Goal: Transaction & Acquisition: Obtain resource

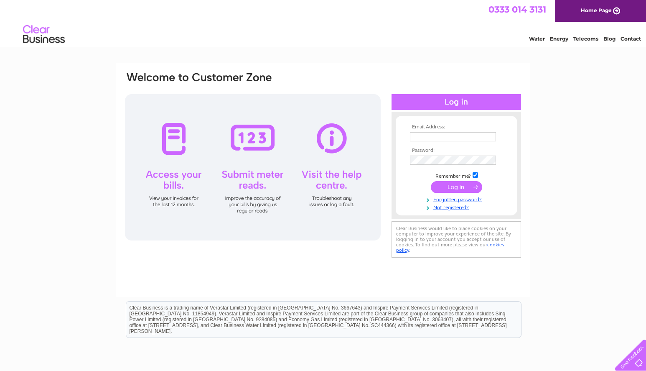
type input "elaine@balmore-ltd.co.uk"
click at [446, 188] on input "submit" at bounding box center [456, 187] width 51 height 12
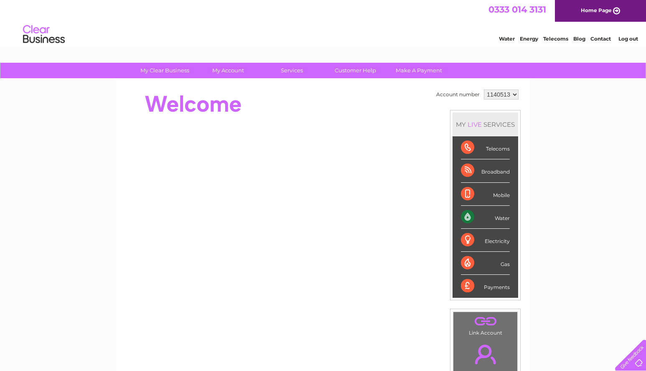
click at [465, 220] on div "Water" at bounding box center [485, 217] width 49 height 23
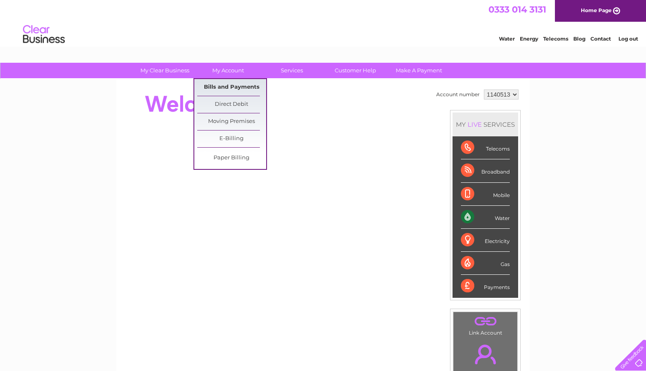
click at [229, 88] on link "Bills and Payments" at bounding box center [231, 87] width 69 height 17
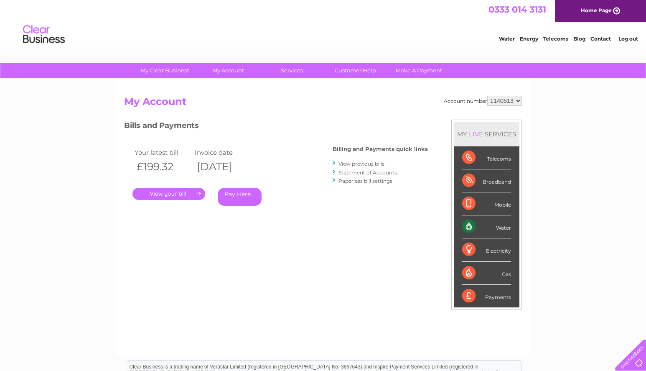
click at [176, 194] on link "." at bounding box center [169, 194] width 73 height 12
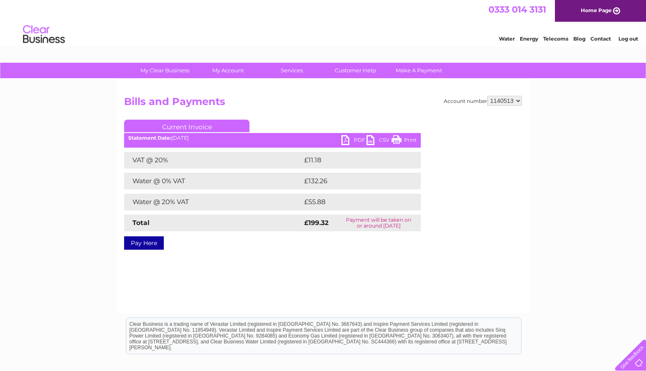
click at [368, 139] on link "CSV" at bounding box center [379, 141] width 25 height 12
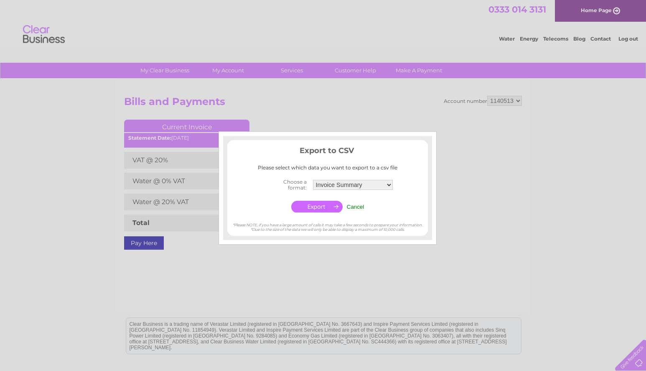
drag, startPoint x: 508, startPoint y: 231, endPoint x: 503, endPoint y: 219, distance: 12.7
click at [509, 231] on div at bounding box center [323, 185] width 646 height 371
click at [360, 204] on input "Cancel" at bounding box center [356, 207] width 18 height 6
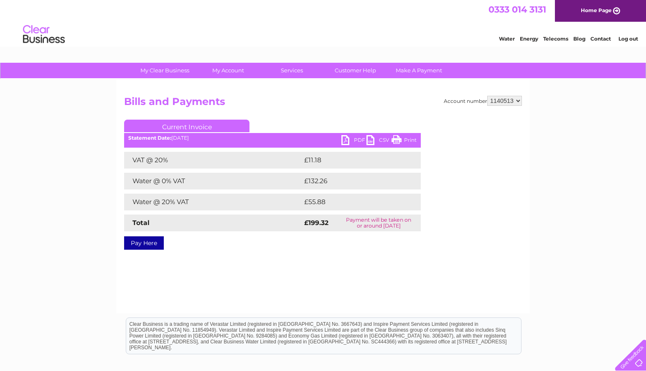
click at [344, 139] on link "PDF" at bounding box center [354, 141] width 25 height 12
